Goal: Task Accomplishment & Management: Manage account settings

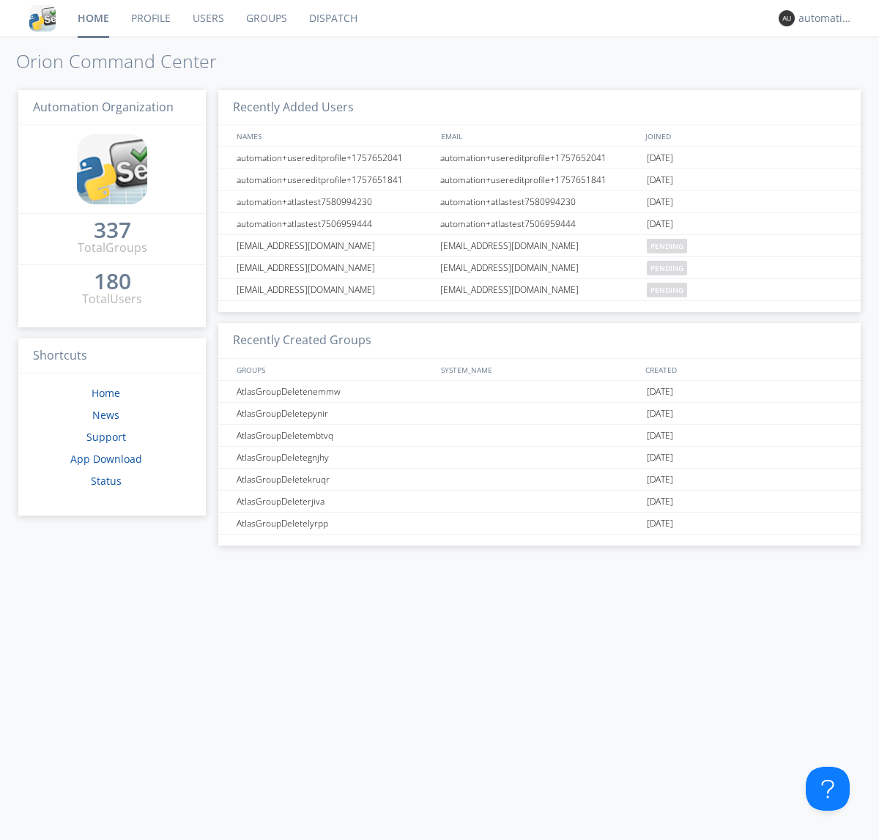
click at [332, 18] on link "Dispatch" at bounding box center [333, 18] width 70 height 37
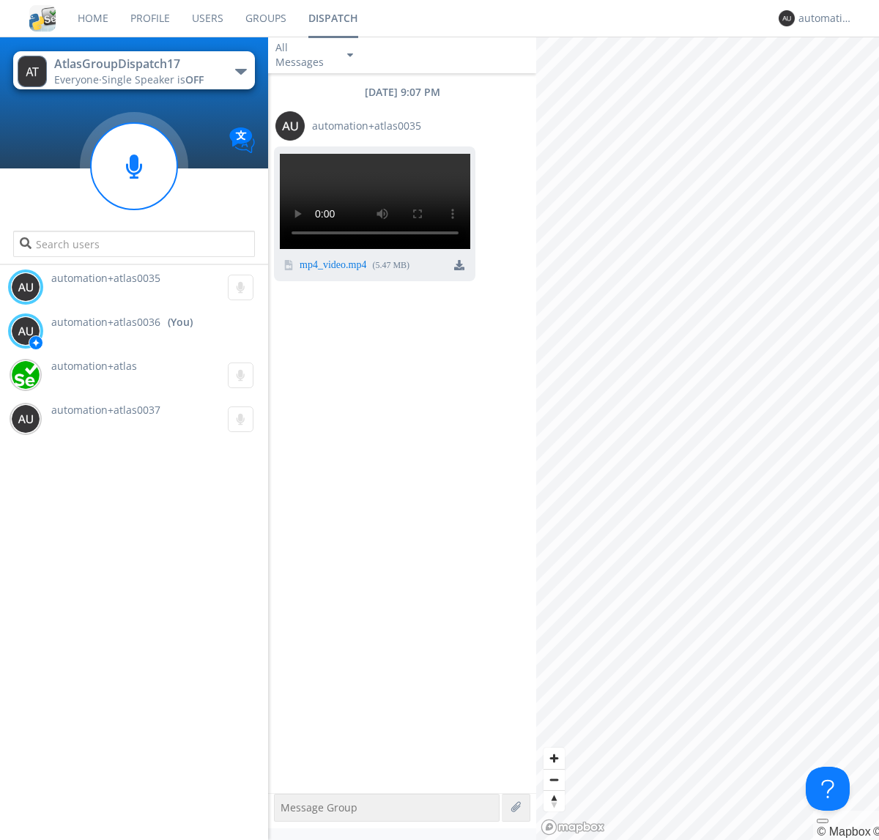
click at [459, 270] on img at bounding box center [459, 265] width 10 height 10
click at [822, 18] on div "automation+atlas0036" at bounding box center [825, 18] width 55 height 15
click at [833, 77] on div "Log Out" at bounding box center [833, 77] width 75 height 26
